Goal: Check status: Check status

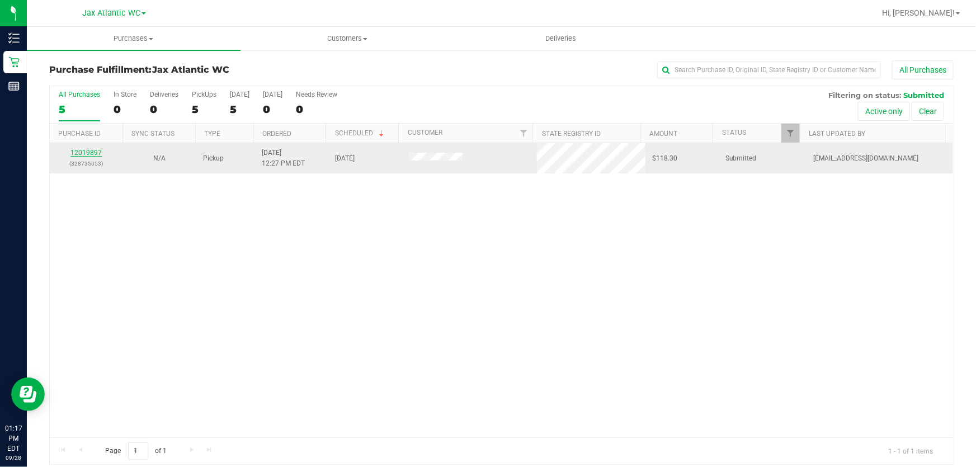
click at [79, 152] on link "12019897" at bounding box center [85, 153] width 31 height 8
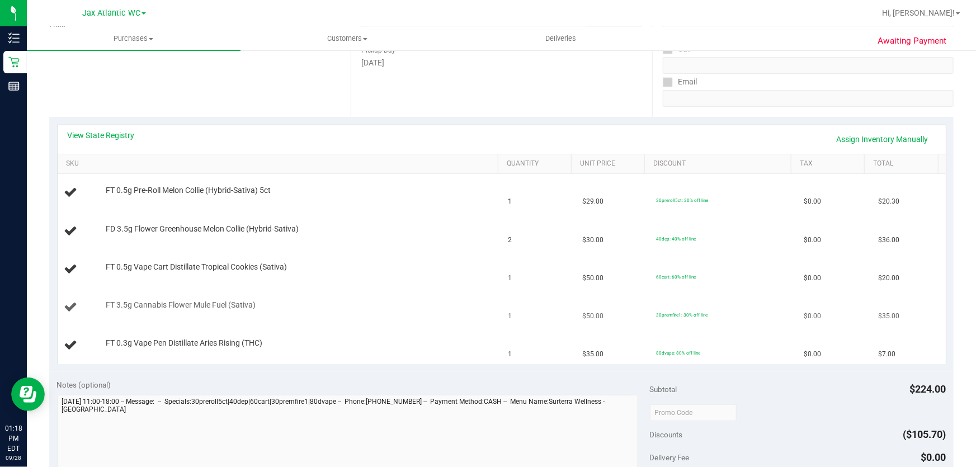
scroll to position [203, 0]
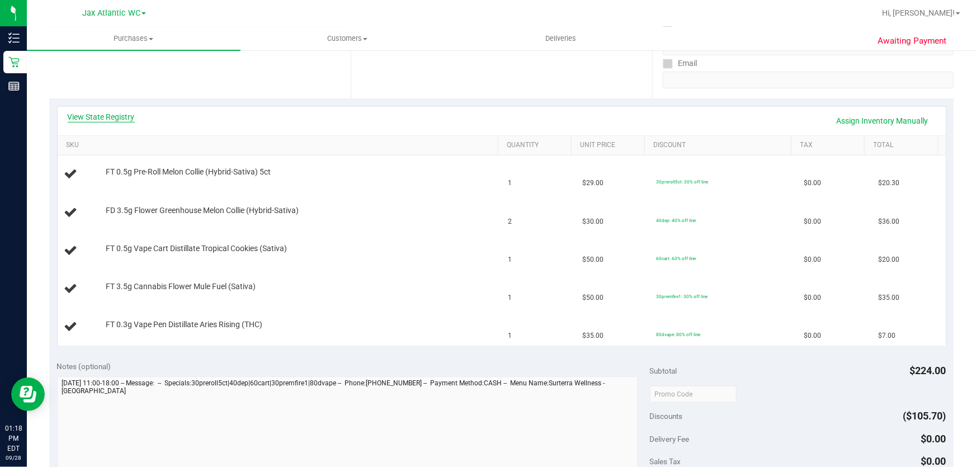
click at [121, 116] on link "View State Registry" at bounding box center [101, 116] width 67 height 11
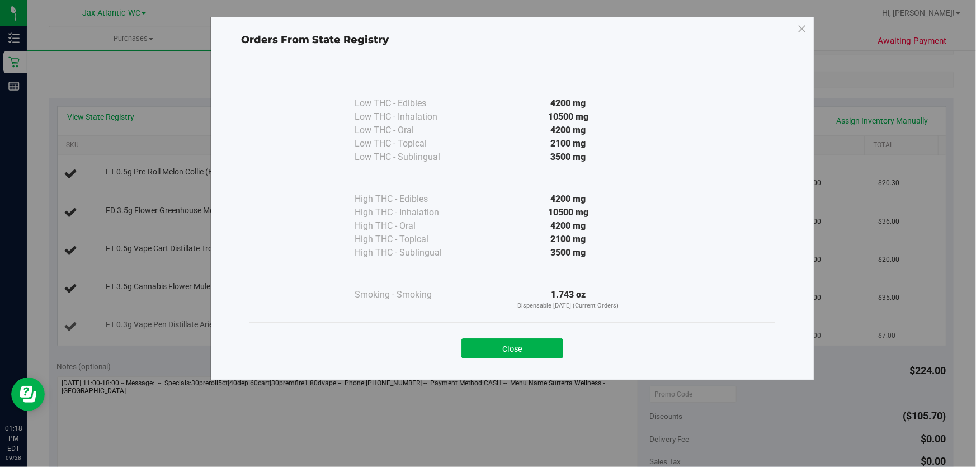
click at [514, 341] on button "Close" at bounding box center [513, 348] width 102 height 20
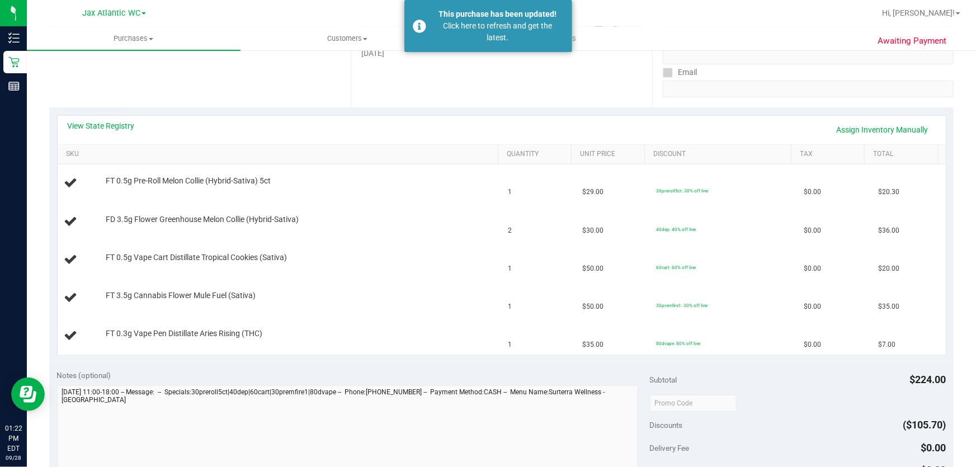
scroll to position [50, 0]
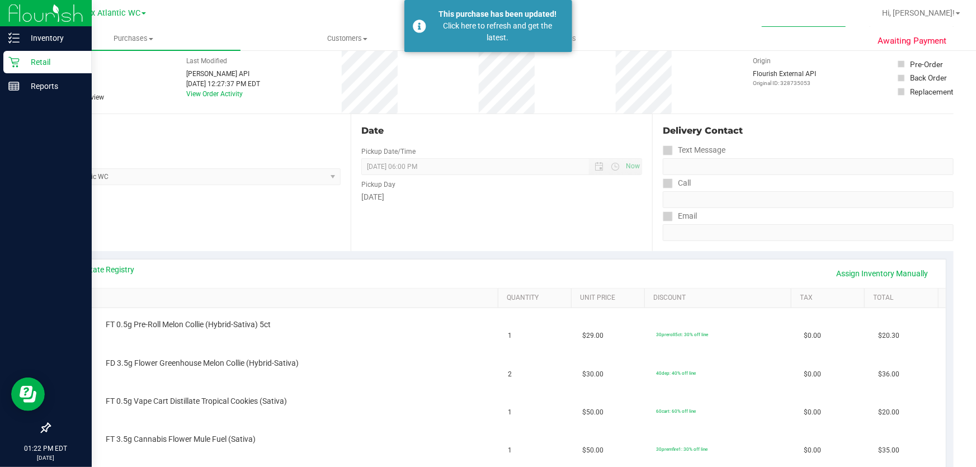
click at [10, 55] on div "Retail" at bounding box center [47, 62] width 88 height 22
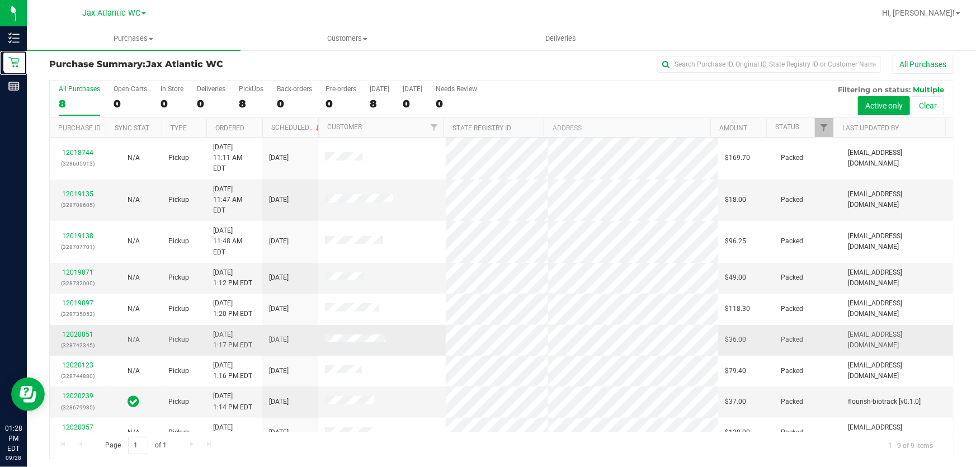
scroll to position [8, 0]
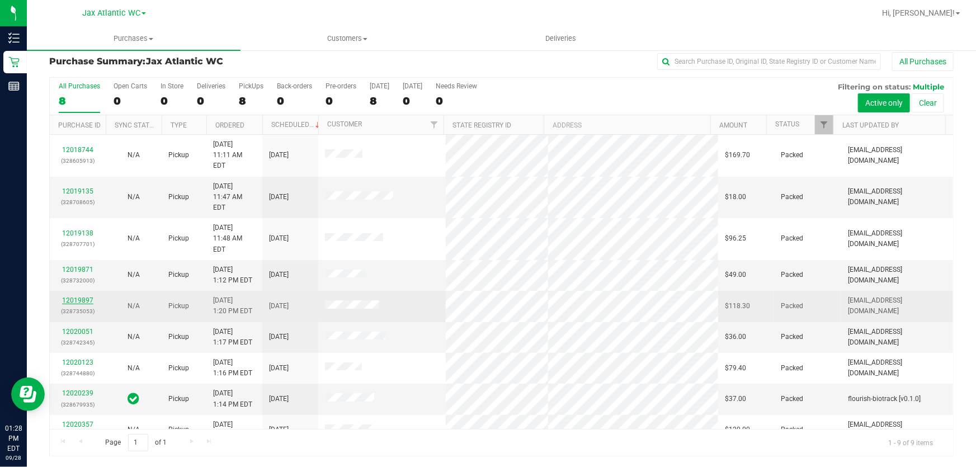
click at [86, 297] on link "12019897" at bounding box center [77, 301] width 31 height 8
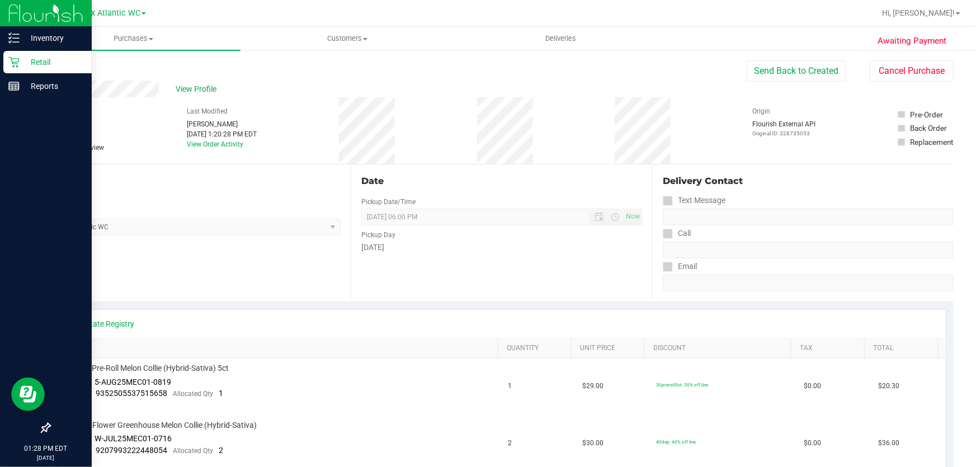
drag, startPoint x: 17, startPoint y: 67, endPoint x: 27, endPoint y: 60, distance: 12.1
click at [17, 66] on icon at bounding box center [13, 62] width 11 height 11
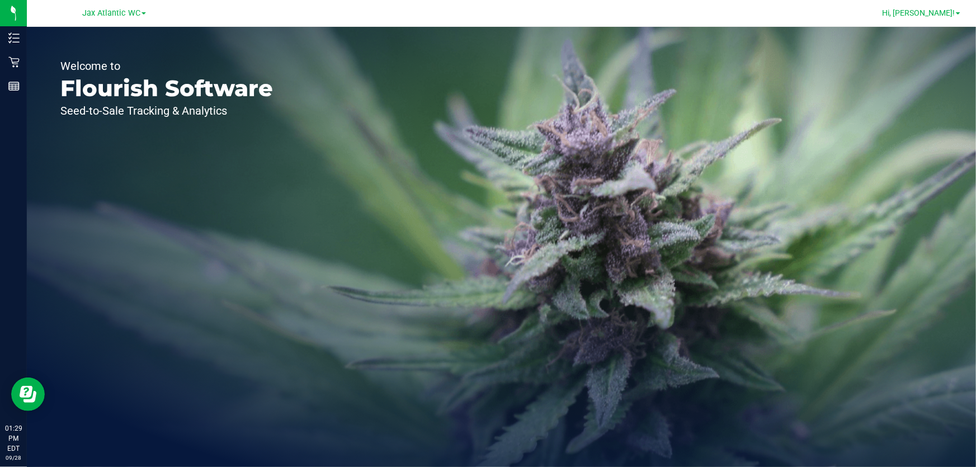
click at [951, 8] on span "Hi, [PERSON_NAME]!" at bounding box center [918, 12] width 73 height 9
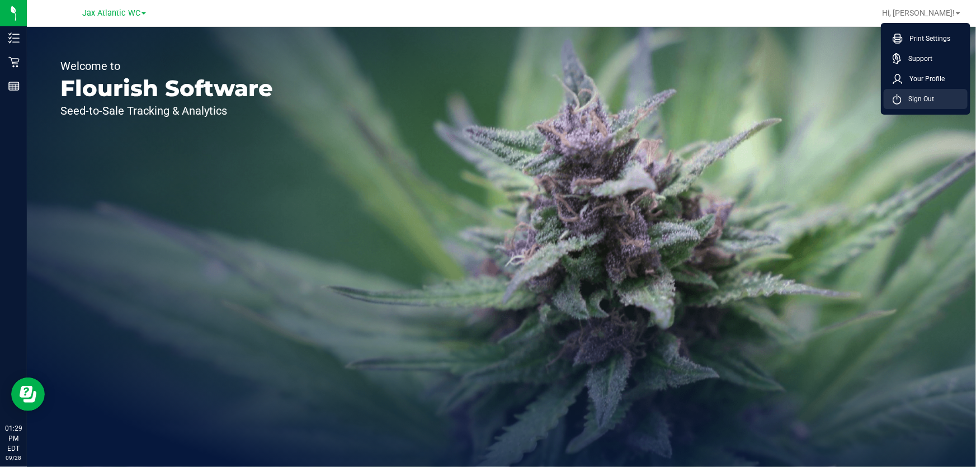
click at [932, 101] on span "Sign Out" at bounding box center [918, 98] width 32 height 11
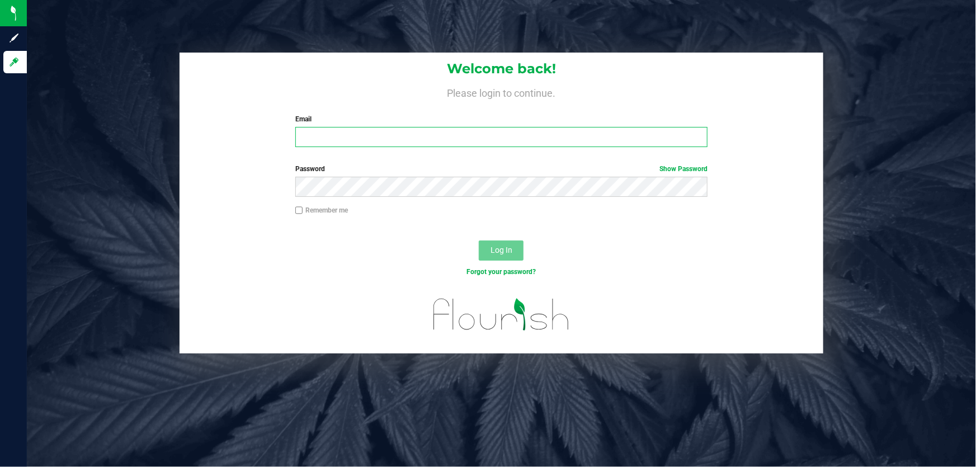
click at [384, 139] on input "Email" at bounding box center [501, 137] width 413 height 20
type input "[EMAIL_ADDRESS][DOMAIN_NAME]"
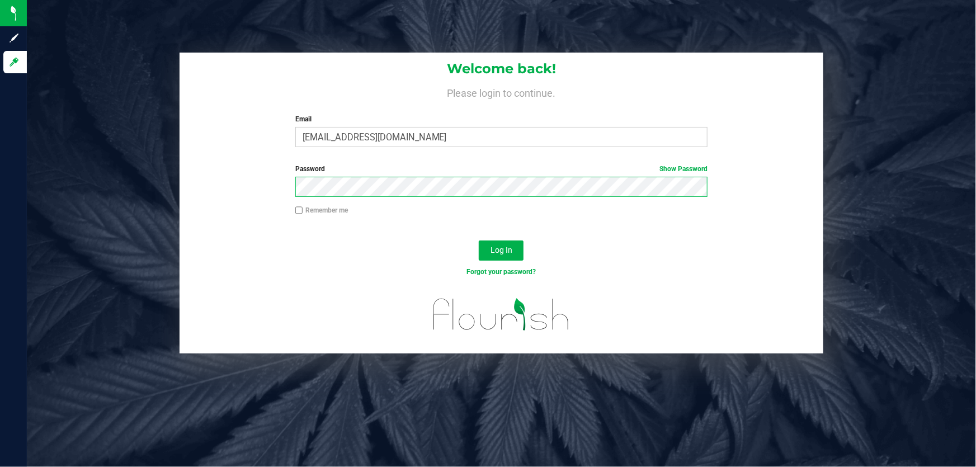
click at [479, 241] on button "Log In" at bounding box center [501, 251] width 45 height 20
